Goal: Task Accomplishment & Management: Use online tool/utility

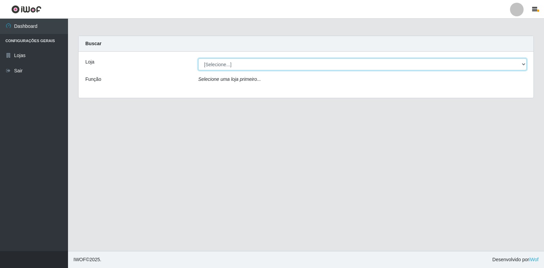
click at [242, 66] on select "[Selecione...] Extrabom - Loja 18 Goiabeiras" at bounding box center [362, 64] width 328 height 12
select select "501"
click at [198, 58] on select "[Selecione...] Extrabom - Loja 18 Goiabeiras" at bounding box center [362, 64] width 328 height 12
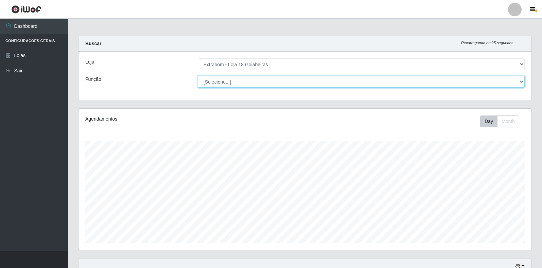
click at [244, 85] on select "[Selecione...] ATENDENTE DE E-COMMERCE ATENDENTE DE E-COMMERCE + ATENDENTE DE E…" at bounding box center [361, 82] width 327 height 12
select select "153"
click at [198, 76] on select "[Selecione...] ATENDENTE DE E-COMMERCE ATENDENTE DE E-COMMERCE + ATENDENTE DE E…" at bounding box center [361, 82] width 327 height 12
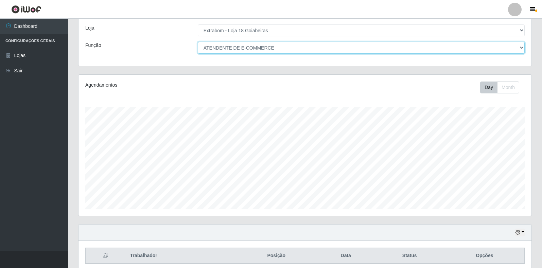
scroll to position [62, 0]
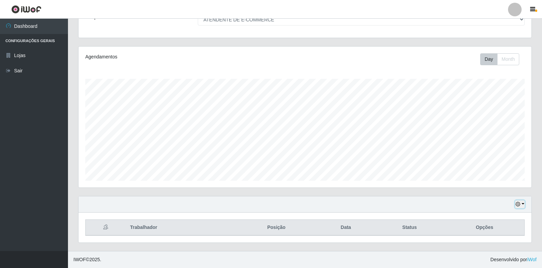
click at [523, 204] on button "button" at bounding box center [520, 205] width 10 height 8
click at [493, 182] on button "1 Semana" at bounding box center [498, 179] width 54 height 14
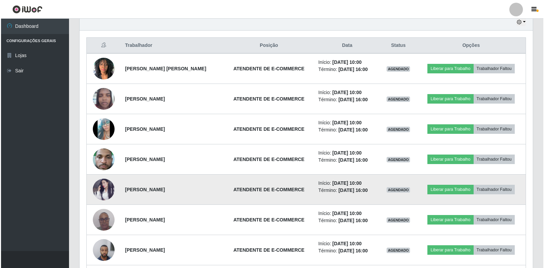
scroll to position [232, 0]
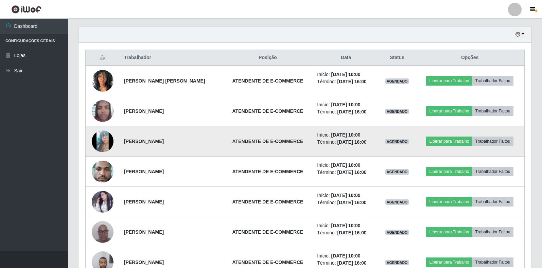
click at [106, 138] on img at bounding box center [103, 141] width 22 height 48
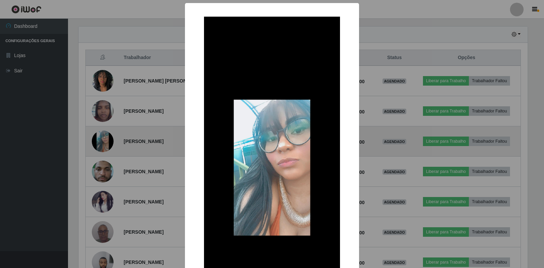
scroll to position [141, 449]
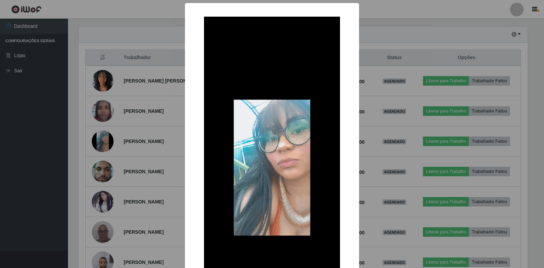
click at [110, 118] on div "× OK Cancel" at bounding box center [272, 134] width 544 height 268
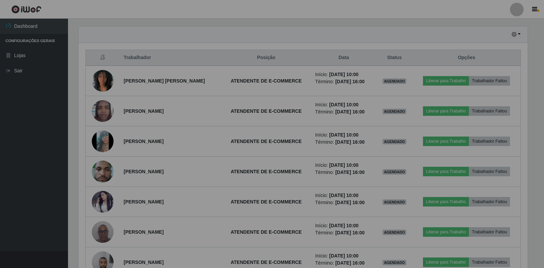
click at [110, 118] on div "× OK Cancel" at bounding box center [272, 134] width 544 height 268
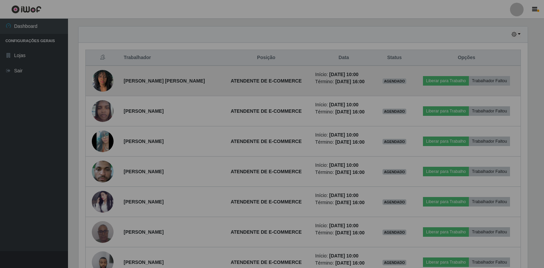
click at [100, 77] on img at bounding box center [103, 80] width 22 height 29
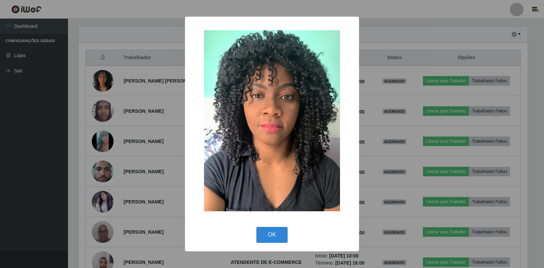
click at [124, 116] on div "× OK Cancel" at bounding box center [272, 134] width 544 height 268
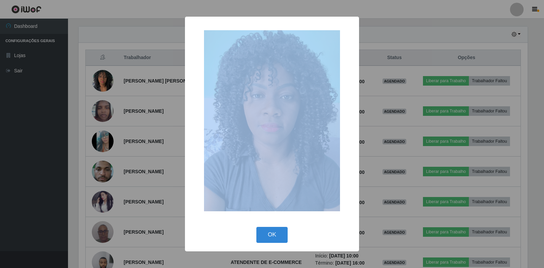
click at [124, 116] on div "× OK Cancel" at bounding box center [272, 134] width 544 height 268
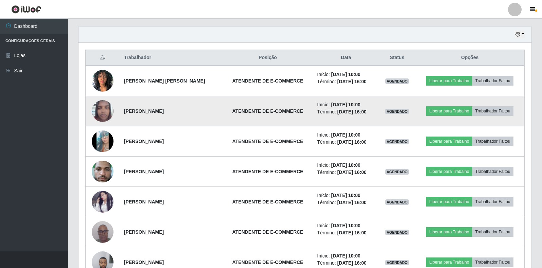
scroll to position [141, 453]
click at [103, 108] on img at bounding box center [103, 111] width 22 height 29
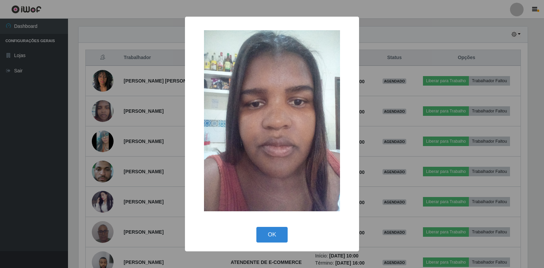
click at [137, 163] on div "× OK Cancel" at bounding box center [272, 134] width 544 height 268
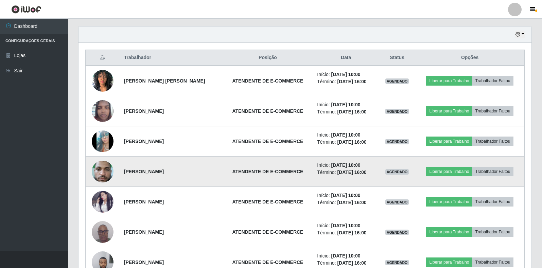
scroll to position [334, 0]
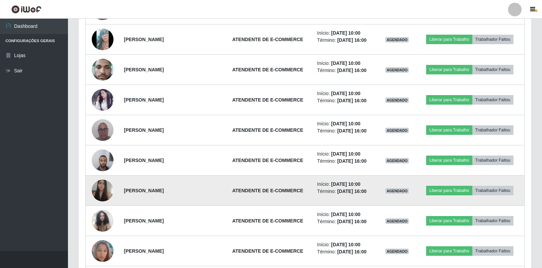
click at [101, 191] on img at bounding box center [103, 191] width 22 height 28
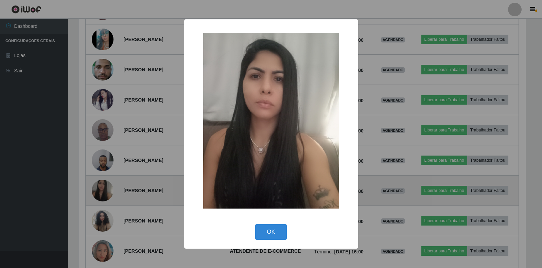
scroll to position [141, 449]
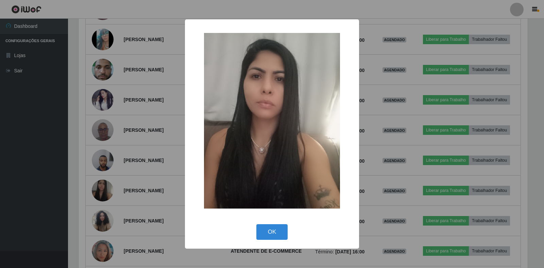
drag, startPoint x: 115, startPoint y: 184, endPoint x: 116, endPoint y: 191, distance: 6.6
click at [116, 191] on div "× OK Cancel" at bounding box center [272, 134] width 544 height 268
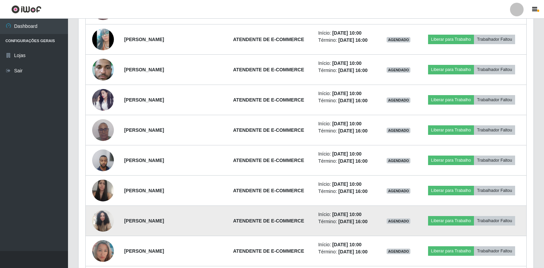
scroll to position [141, 453]
click at [101, 220] on img at bounding box center [103, 220] width 22 height 29
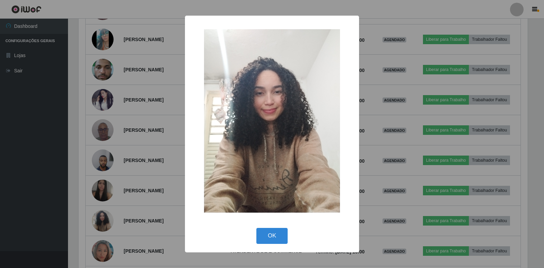
click at [125, 202] on div "× OK Cancel" at bounding box center [272, 134] width 544 height 268
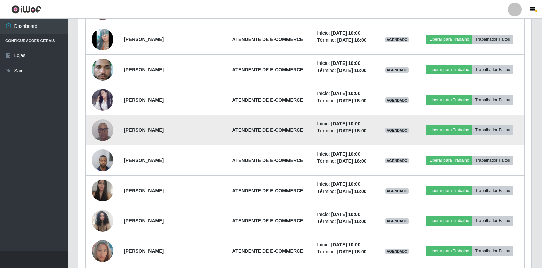
click at [177, 137] on td "[PERSON_NAME]" at bounding box center [171, 130] width 103 height 30
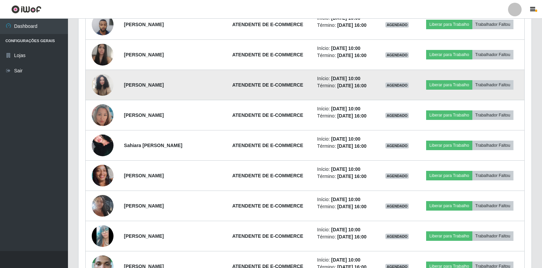
click at [102, 84] on img at bounding box center [103, 84] width 22 height 29
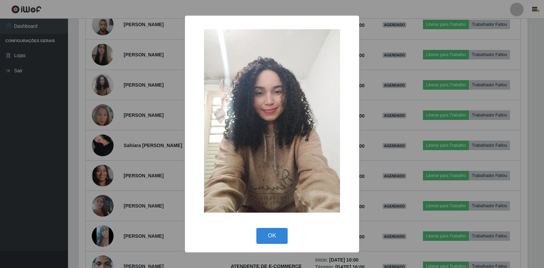
click at [142, 97] on div "× OK Cancel" at bounding box center [272, 134] width 544 height 268
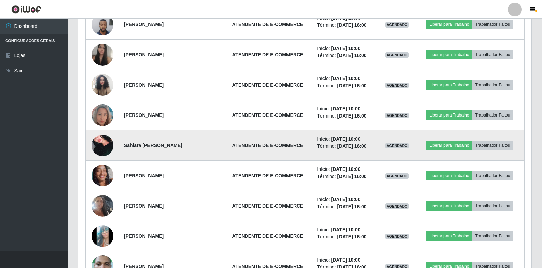
click at [109, 148] on img at bounding box center [103, 146] width 22 height 32
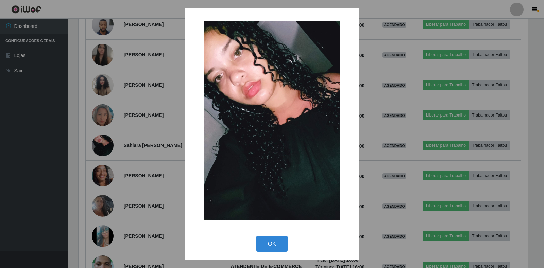
click at [133, 169] on div "× OK Cancel" at bounding box center [272, 134] width 544 height 268
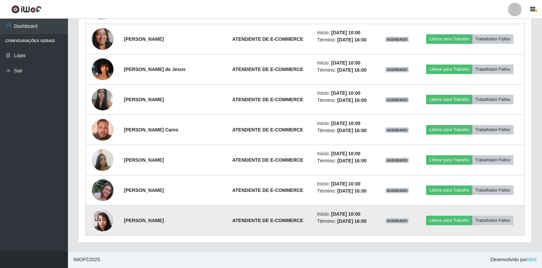
click at [109, 221] on img at bounding box center [103, 220] width 22 height 29
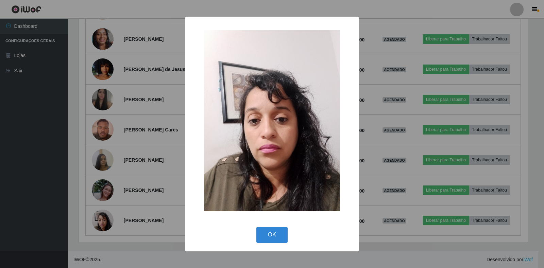
click at [116, 199] on div "× OK Cancel" at bounding box center [272, 134] width 544 height 268
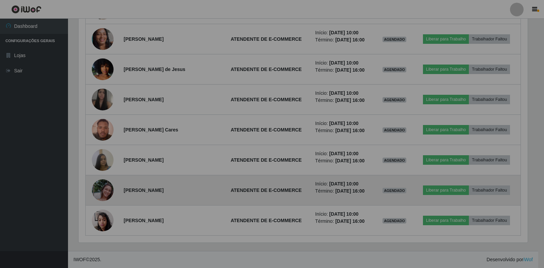
click at [103, 181] on img at bounding box center [103, 190] width 22 height 39
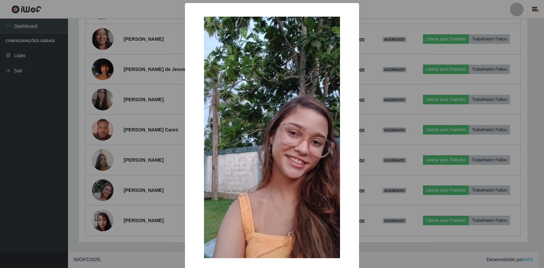
click at [107, 182] on div "× OK Cancel" at bounding box center [272, 134] width 544 height 268
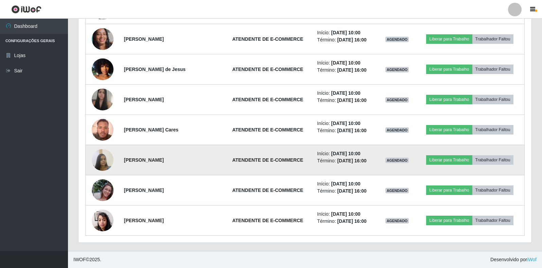
click at [99, 165] on img at bounding box center [103, 160] width 22 height 29
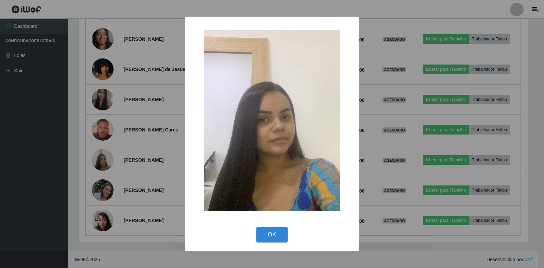
click at [107, 173] on div "× OK Cancel" at bounding box center [272, 134] width 544 height 268
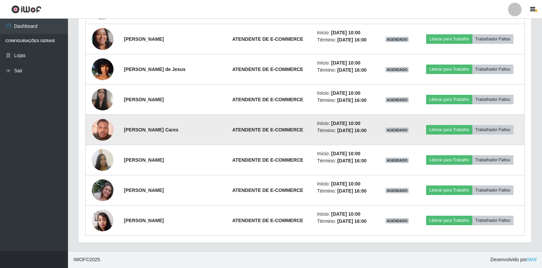
click at [98, 130] on img at bounding box center [103, 129] width 22 height 29
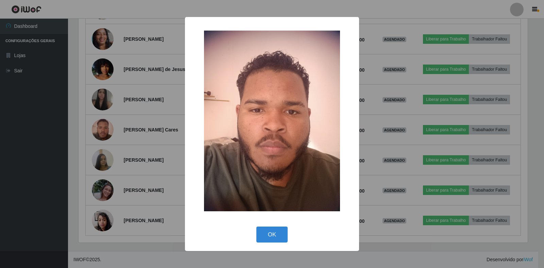
click at [102, 165] on div "× OK Cancel" at bounding box center [272, 134] width 544 height 268
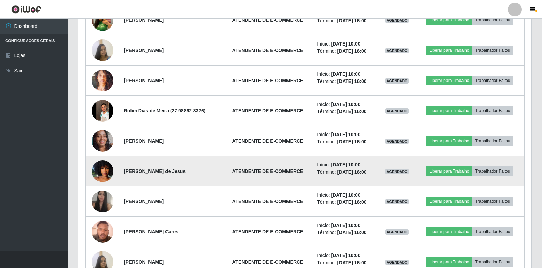
click at [104, 183] on td at bounding box center [103, 171] width 34 height 30
click at [103, 174] on img at bounding box center [103, 171] width 22 height 39
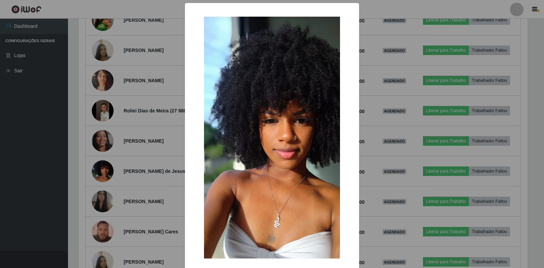
click at [133, 184] on div "× OK Cancel" at bounding box center [272, 134] width 544 height 268
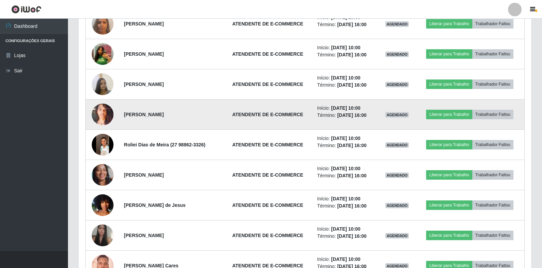
click at [104, 119] on img at bounding box center [103, 114] width 22 height 39
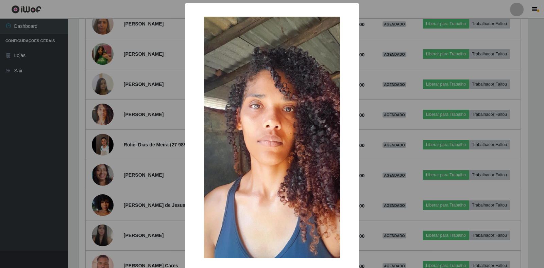
click at [120, 156] on div "× OK Cancel" at bounding box center [272, 134] width 544 height 268
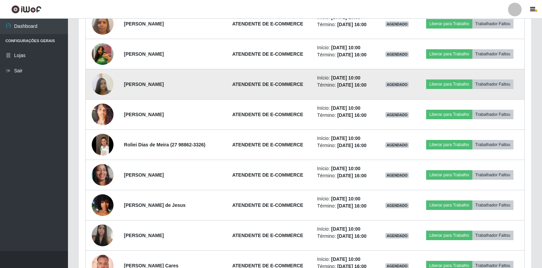
click at [96, 82] on img at bounding box center [103, 84] width 22 height 29
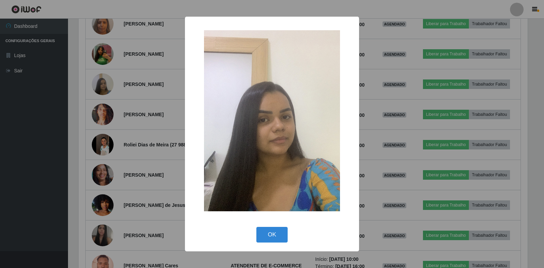
click at [123, 132] on div "× OK Cancel" at bounding box center [272, 134] width 544 height 268
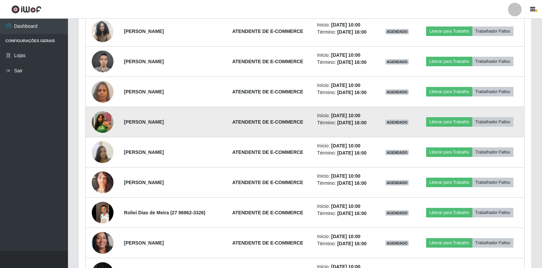
click at [104, 121] on img at bounding box center [103, 122] width 22 height 28
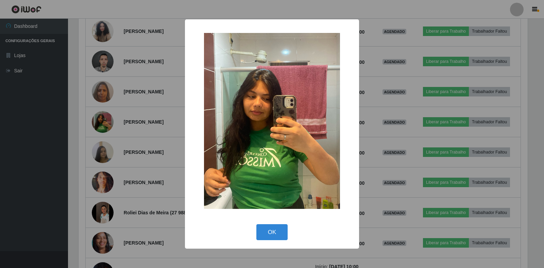
click at [131, 141] on div "× OK Cancel" at bounding box center [272, 134] width 544 height 268
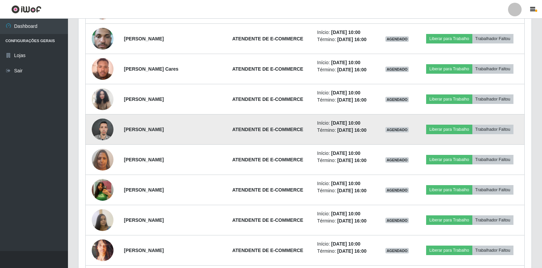
click at [106, 124] on img at bounding box center [103, 129] width 22 height 29
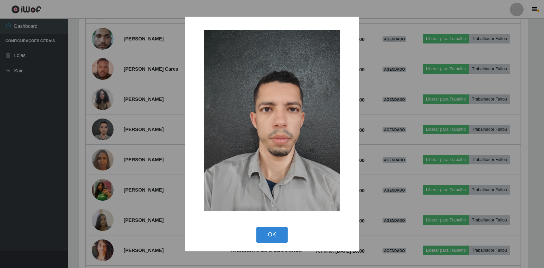
click at [114, 140] on div "× OK Cancel" at bounding box center [272, 134] width 544 height 268
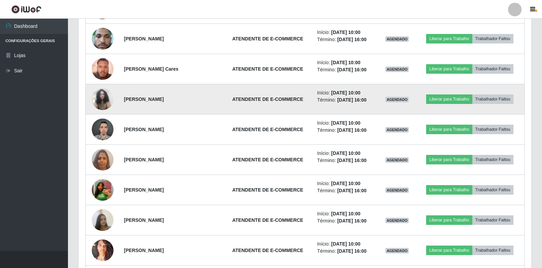
click at [98, 105] on img at bounding box center [103, 99] width 22 height 29
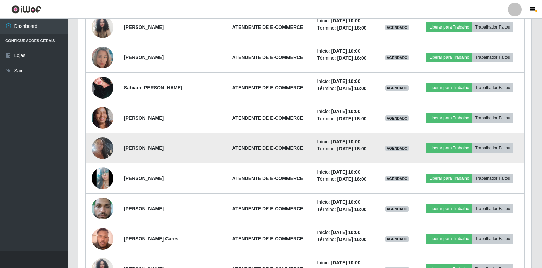
click at [110, 141] on td at bounding box center [103, 148] width 34 height 30
click at [110, 143] on img at bounding box center [103, 148] width 22 height 39
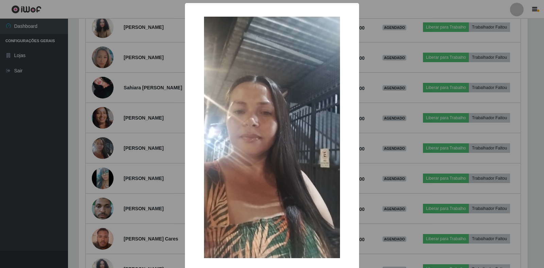
click at [115, 154] on div "× OK Cancel" at bounding box center [272, 134] width 544 height 268
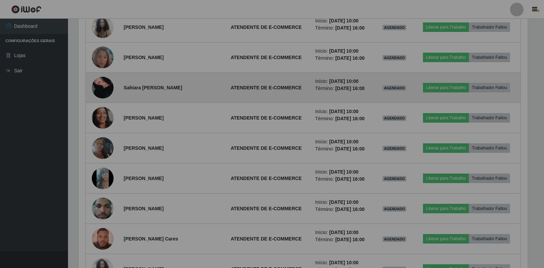
click at [93, 95] on td at bounding box center [103, 88] width 34 height 30
